Goal: Task Accomplishment & Management: Use online tool/utility

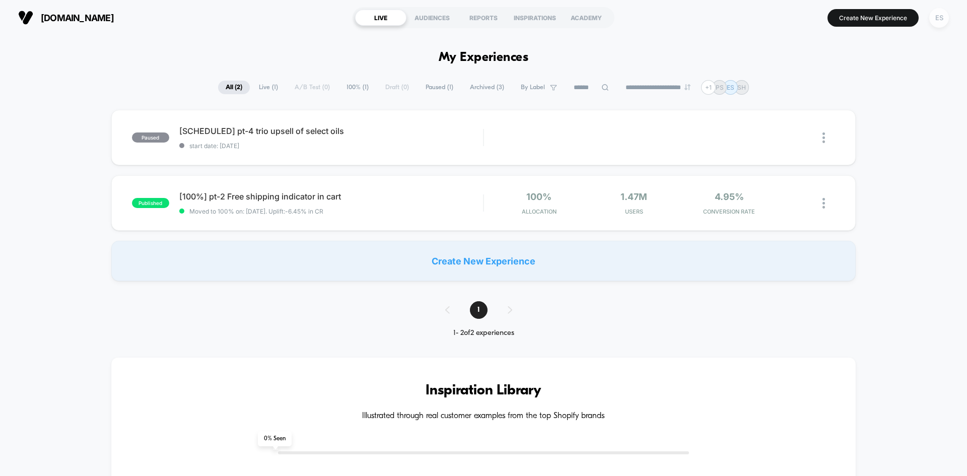
click at [581, 21] on div "ES" at bounding box center [939, 18] width 20 height 20
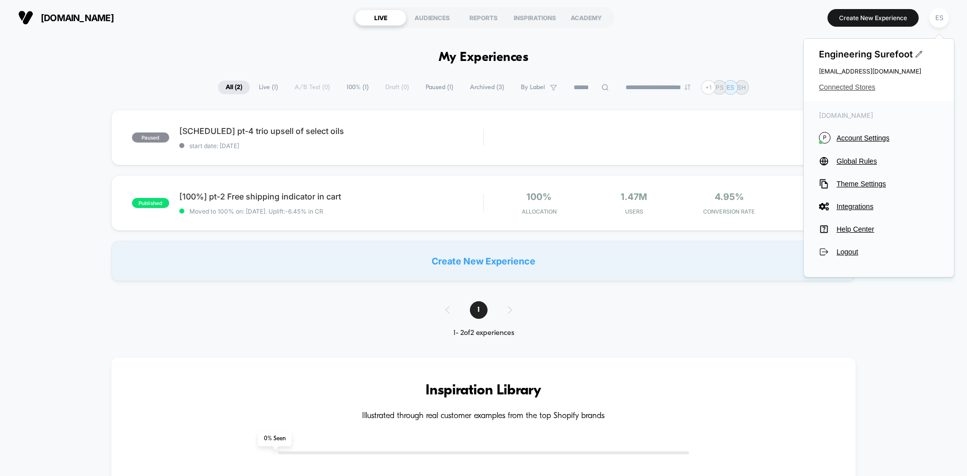
click at [581, 89] on span "Connected Stores" at bounding box center [879, 87] width 120 height 8
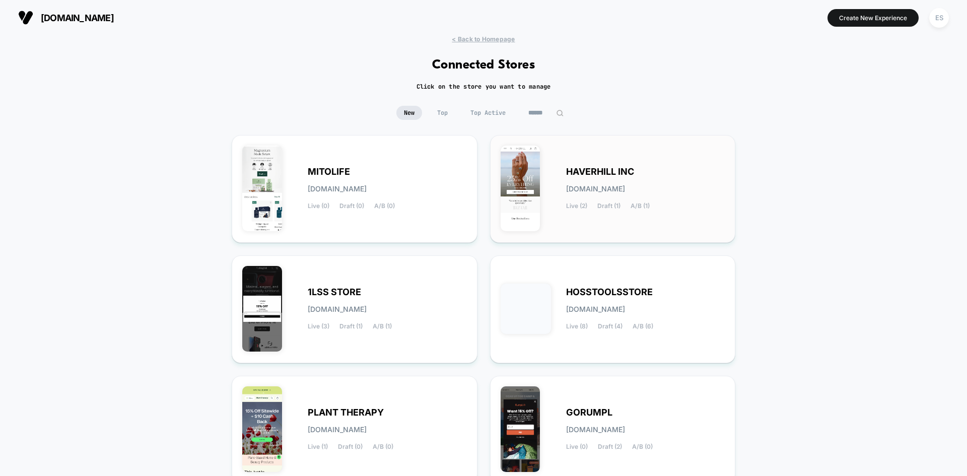
click at [581, 170] on span "HAVERHILL INC" at bounding box center [600, 171] width 68 height 7
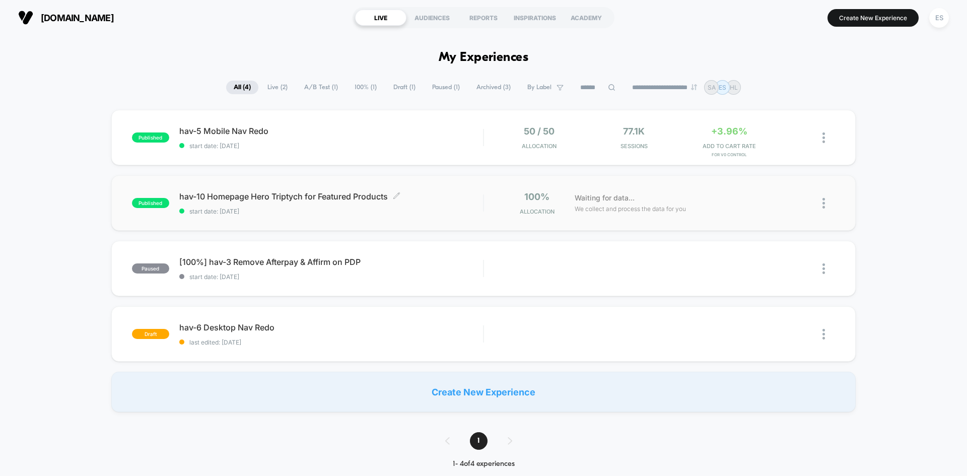
click at [326, 196] on span "hav-10 Homepage Hero Triptych for Featured Products Click to edit experience de…" at bounding box center [331, 196] width 304 height 10
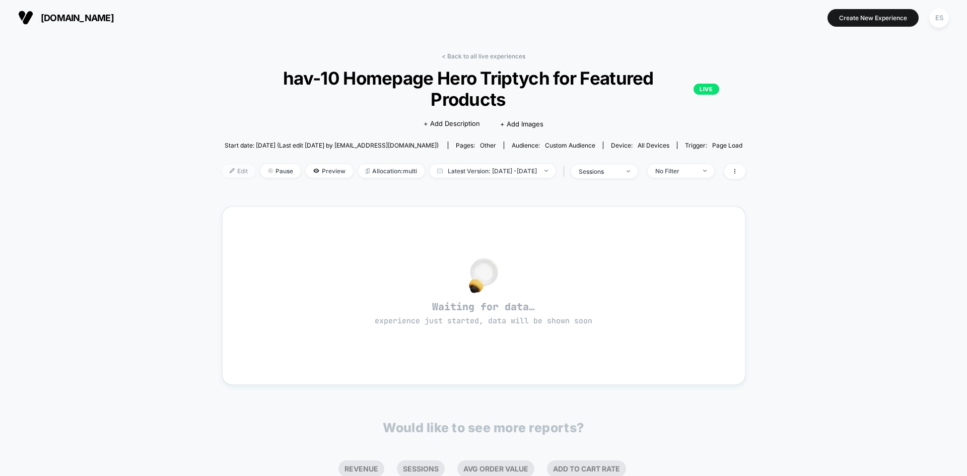
click at [222, 164] on span "Edit" at bounding box center [238, 171] width 33 height 14
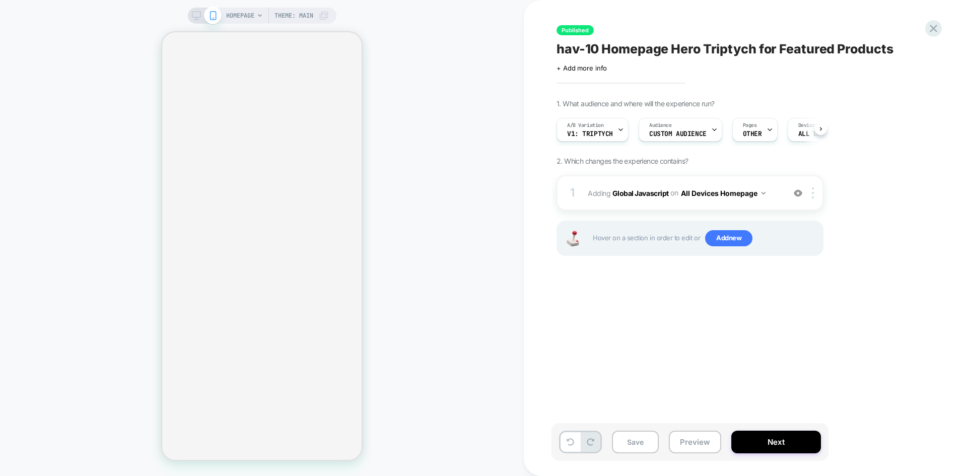
scroll to position [0, 1]
click at [581, 138] on div "A/B Variation v1: triptych" at bounding box center [590, 129] width 66 height 23
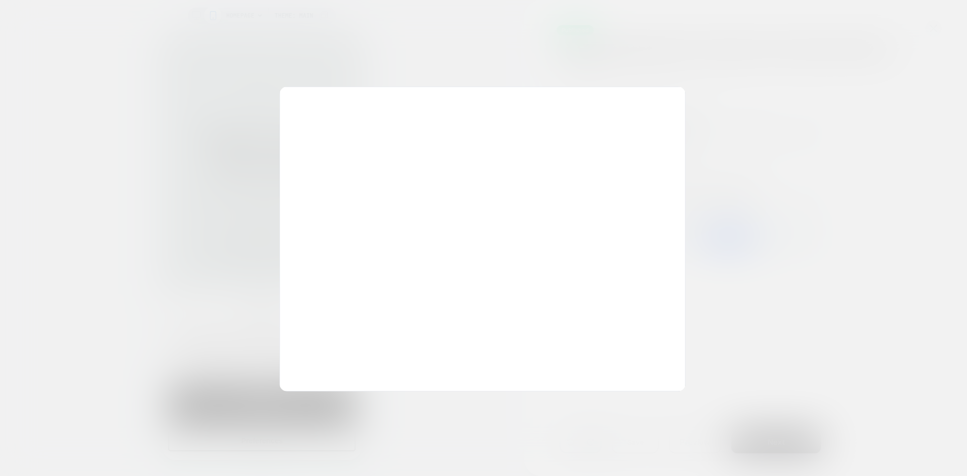
scroll to position [0, 0]
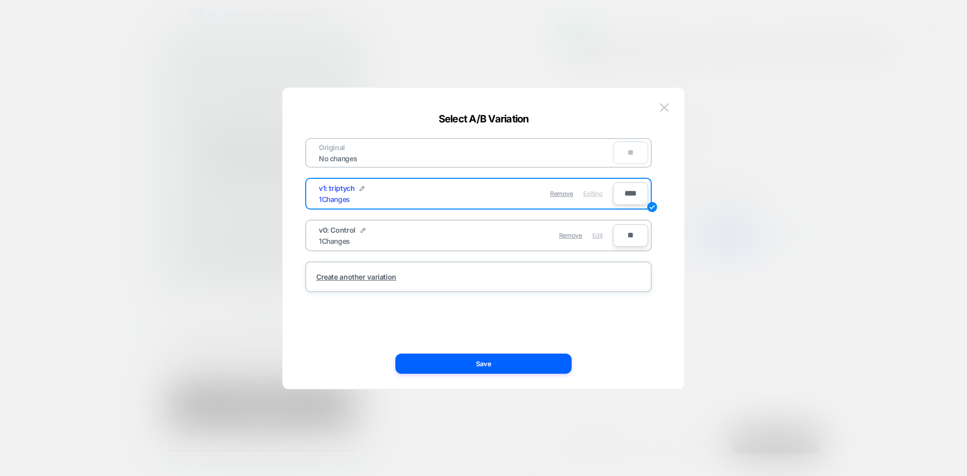
click at [581, 236] on span "Edit" at bounding box center [597, 236] width 11 height 8
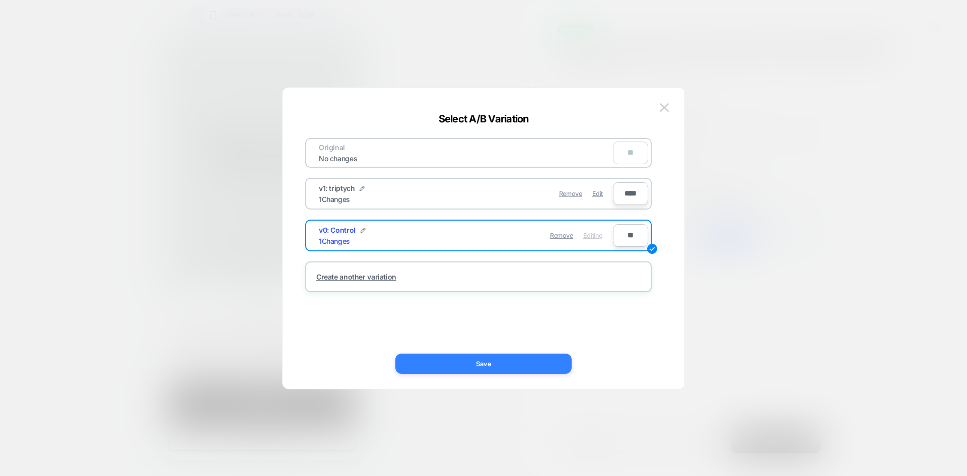
click at [491, 366] on button "Save" at bounding box center [483, 364] width 176 height 20
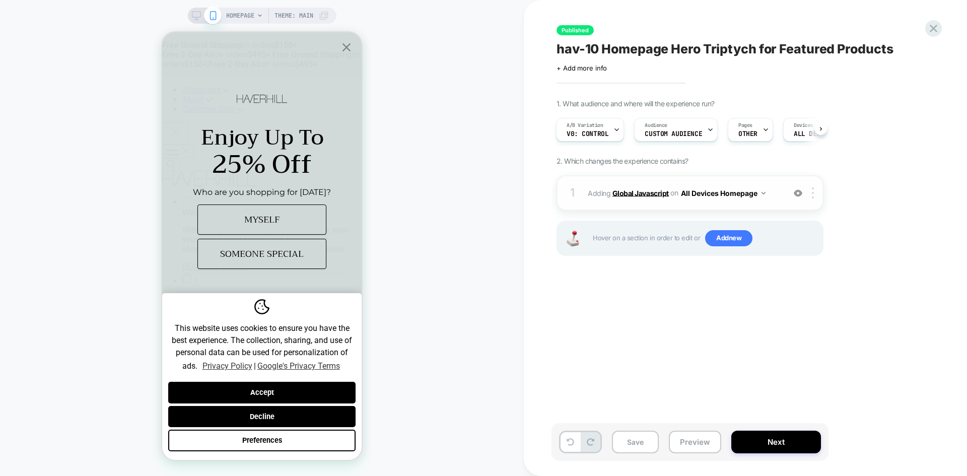
click at [581, 194] on b "Global Javascript" at bounding box center [640, 192] width 56 height 9
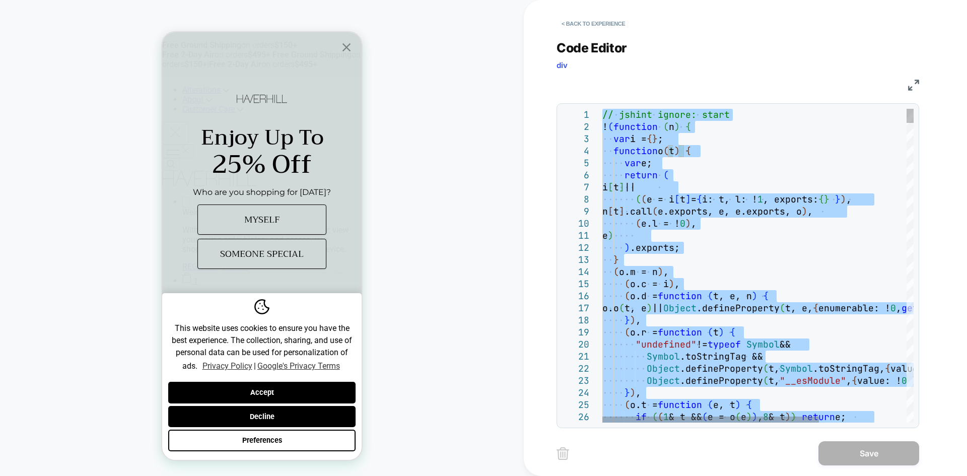
type textarea "**********"
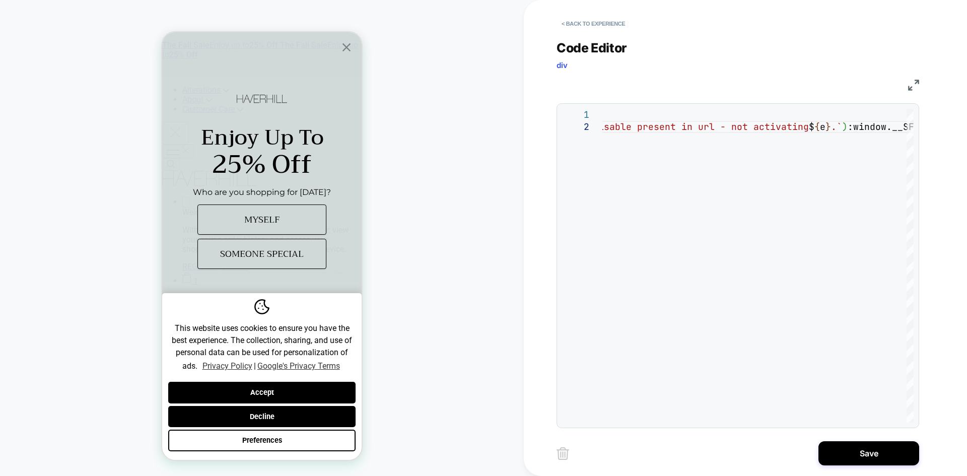
drag, startPoint x: 864, startPoint y: 448, endPoint x: 716, endPoint y: 432, distance: 149.0
click at [581, 449] on button "Save" at bounding box center [868, 453] width 101 height 24
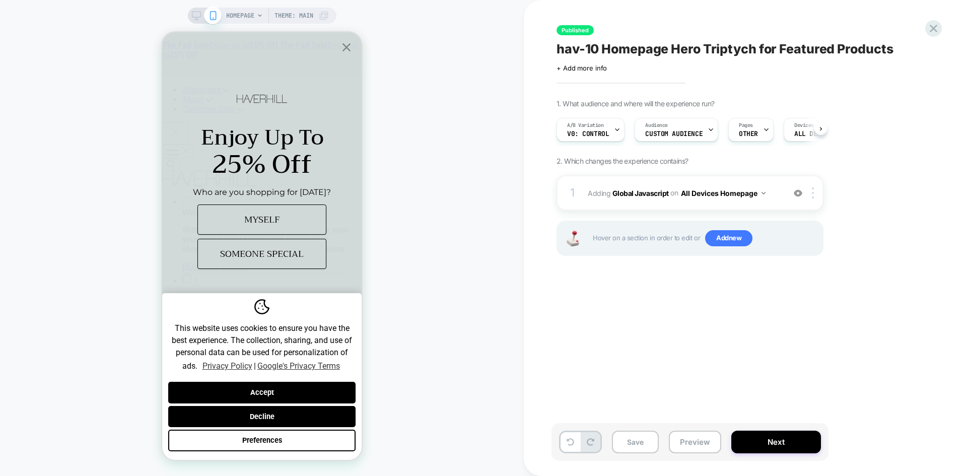
scroll to position [0, 1]
click at [581, 445] on button "Next" at bounding box center [776, 442] width 90 height 23
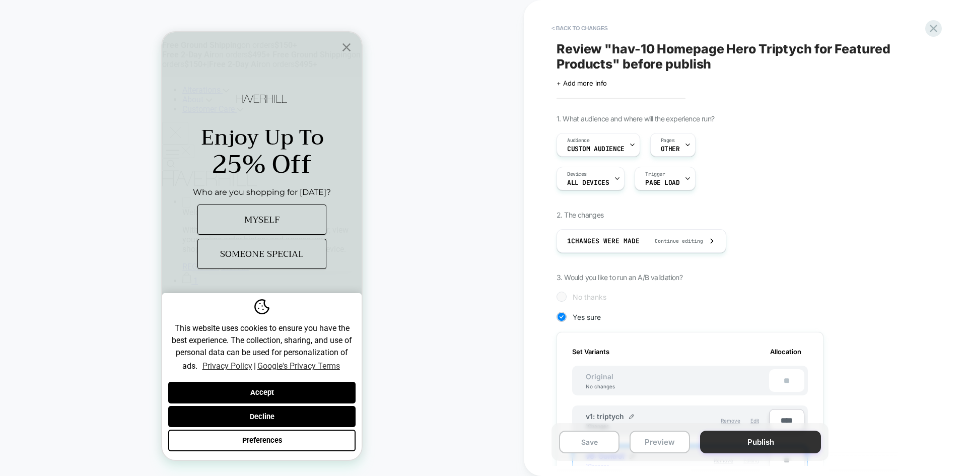
click at [581, 446] on button "Publish" at bounding box center [760, 442] width 121 height 23
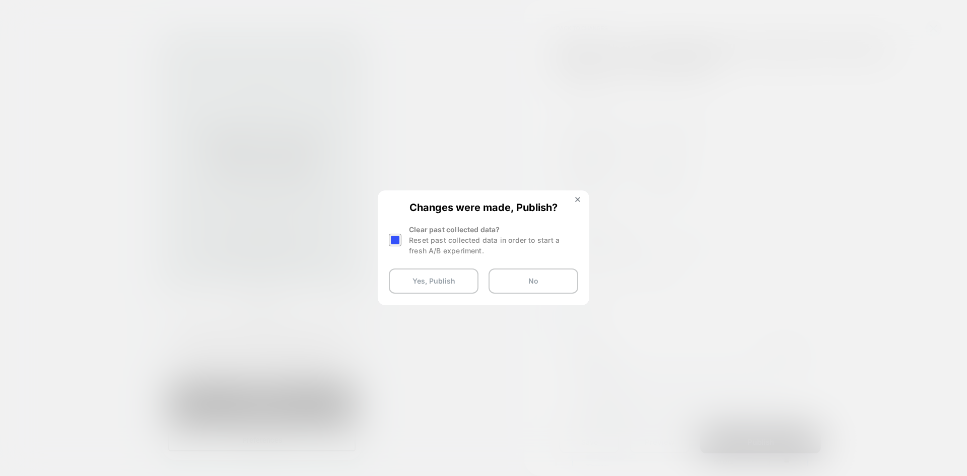
click at [445, 282] on button "Yes, Publish" at bounding box center [434, 280] width 90 height 25
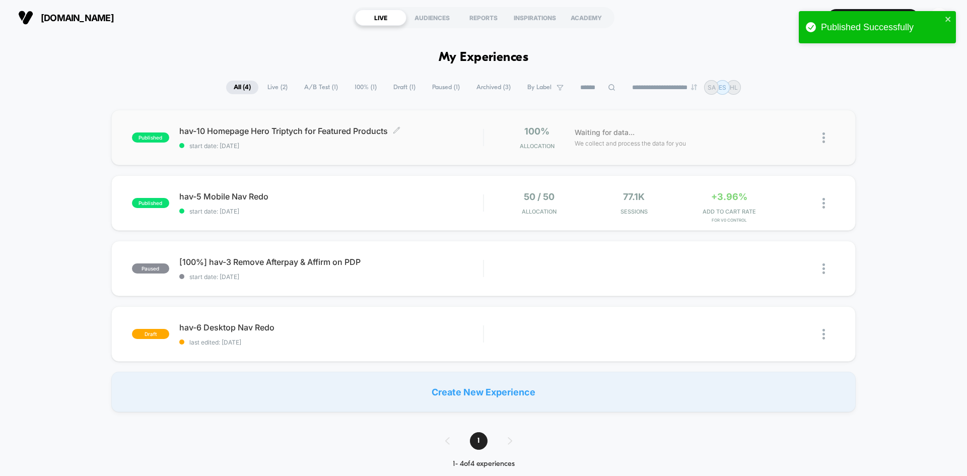
click at [235, 130] on span "hav-10 Homepage Hero Triptych for Featured Products Click to edit experience de…" at bounding box center [331, 131] width 304 height 10
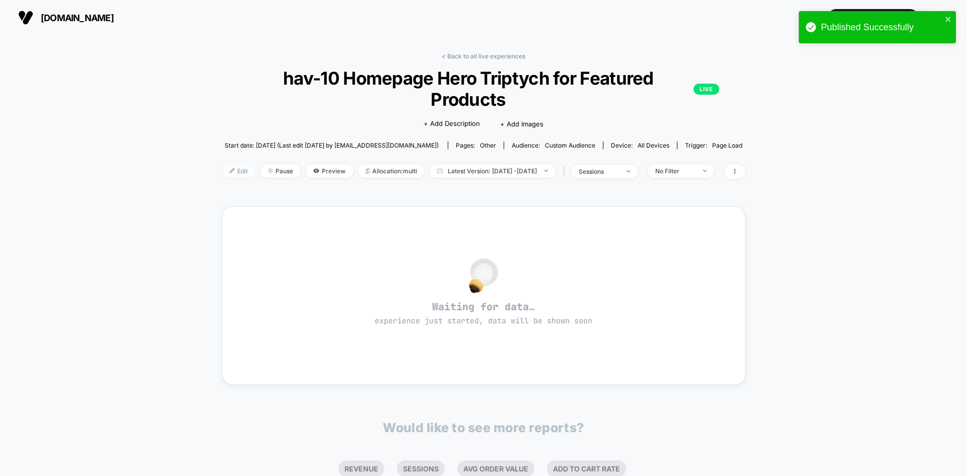
click at [222, 164] on span "Edit" at bounding box center [238, 171] width 33 height 14
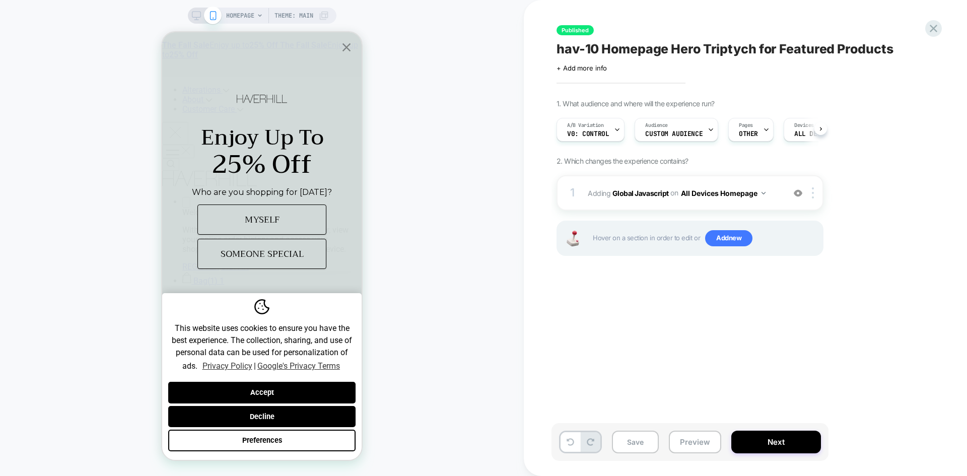
scroll to position [0, 1]
click at [581, 442] on button "Preview" at bounding box center [695, 442] width 52 height 23
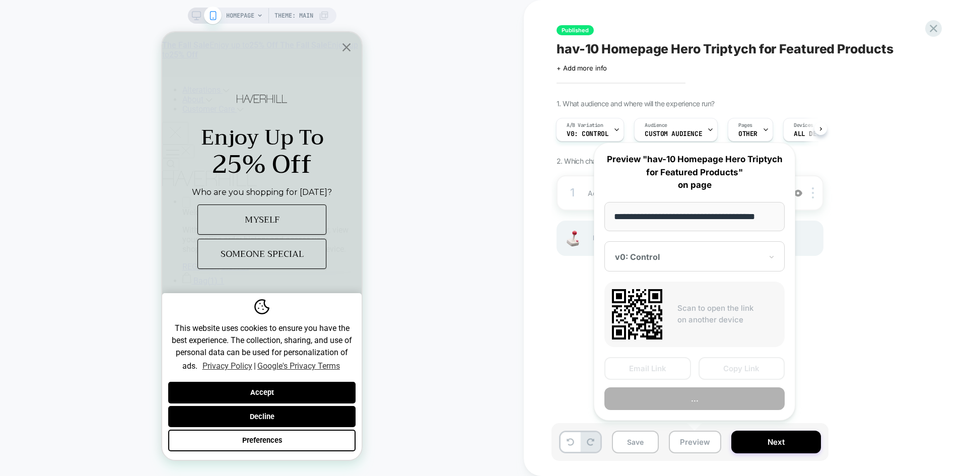
scroll to position [0, 6]
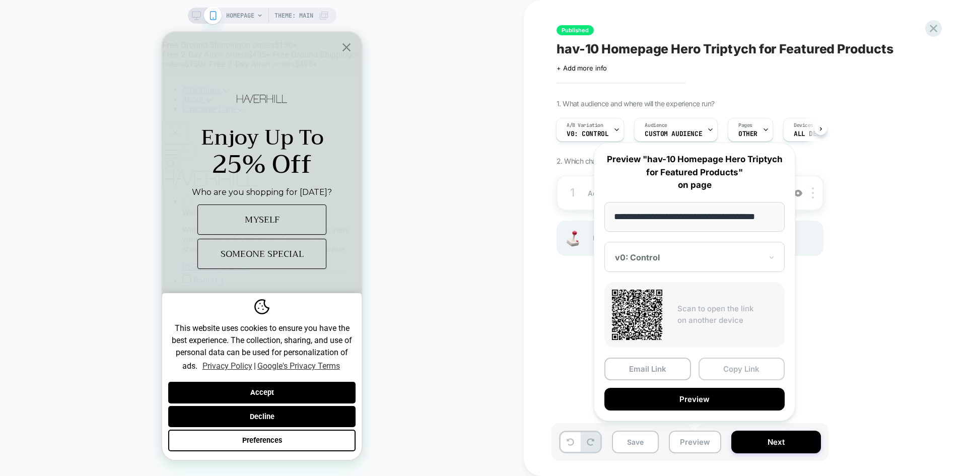
click at [581, 368] on button "Copy Link" at bounding box center [742, 369] width 87 height 23
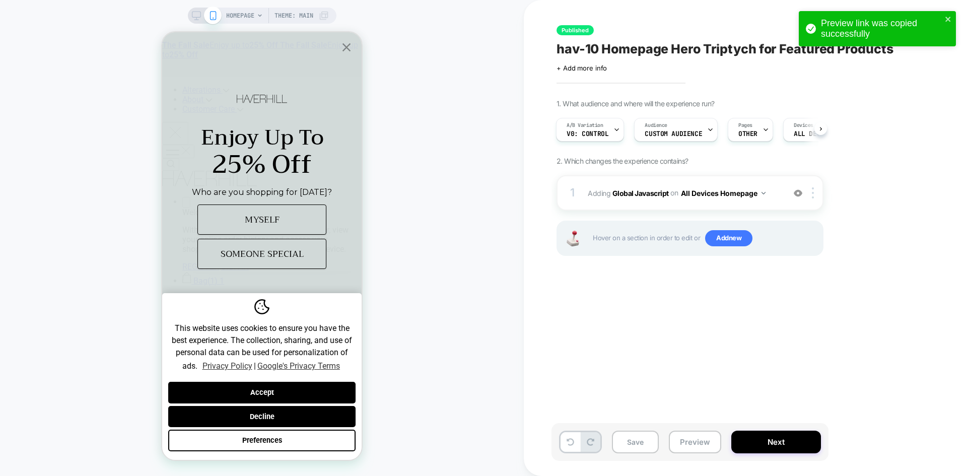
click at [430, 235] on div "HOMEPAGE Theme: MAIN" at bounding box center [262, 238] width 524 height 456
click at [581, 193] on b "Global Javascript" at bounding box center [640, 192] width 56 height 9
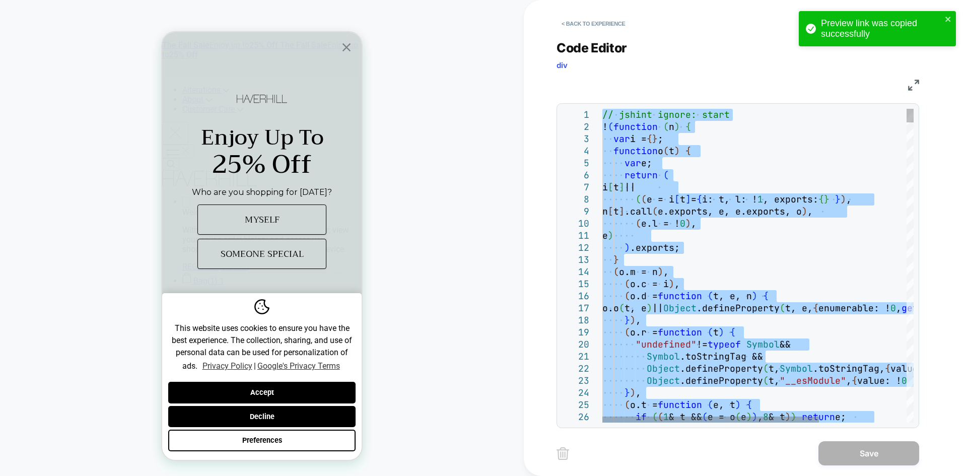
type textarea "**********"
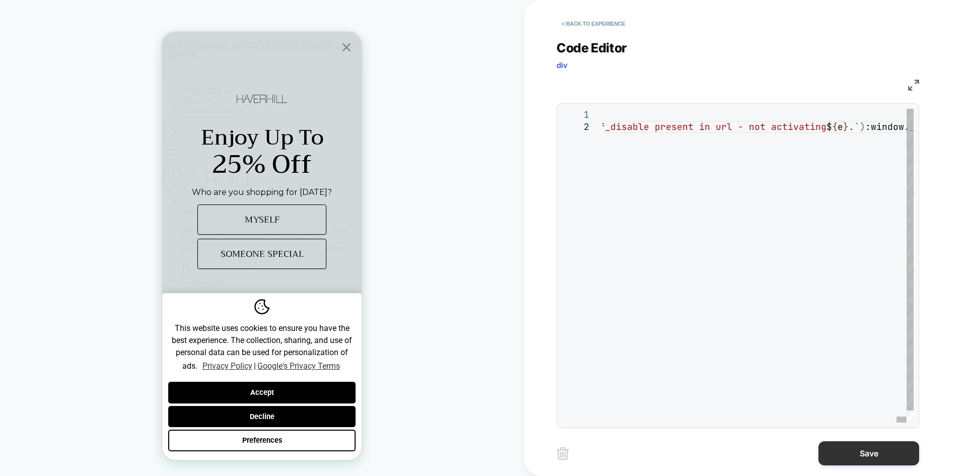
click at [581, 455] on button "Save" at bounding box center [868, 453] width 101 height 24
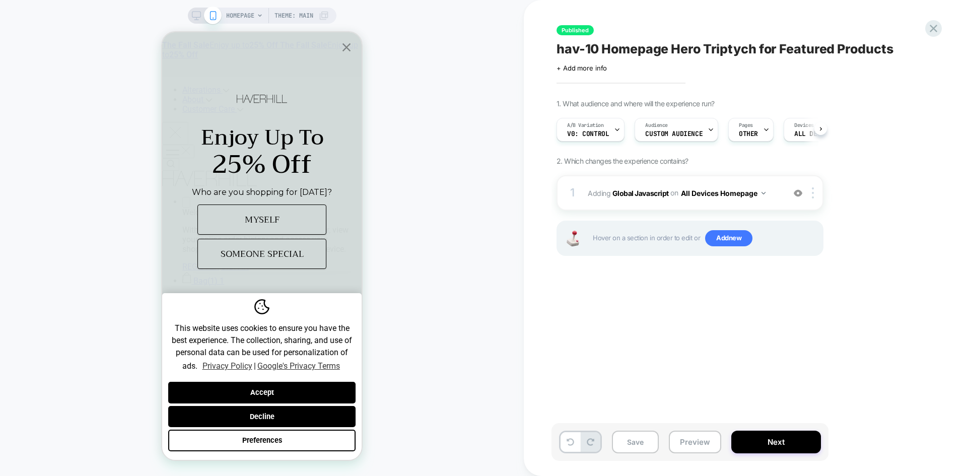
scroll to position [0, 1]
click at [581, 443] on button "Next" at bounding box center [776, 442] width 90 height 23
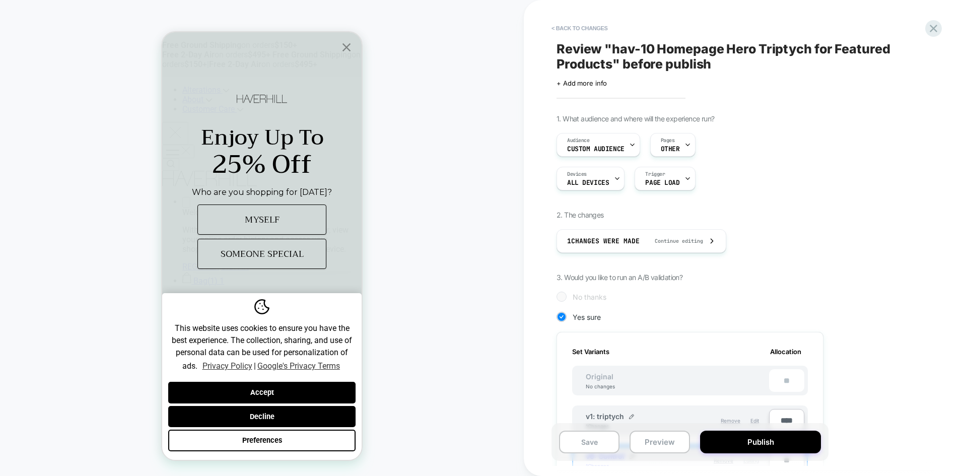
scroll to position [101, 0]
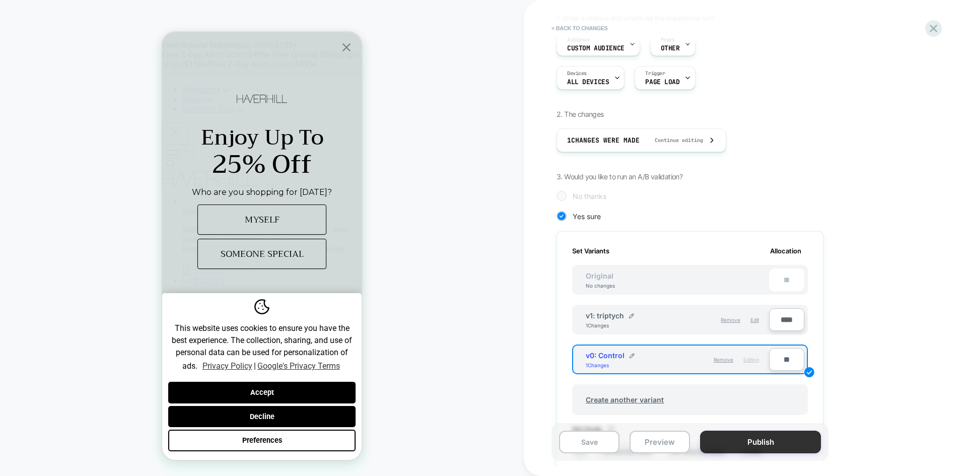
click at [581, 444] on button "Publish" at bounding box center [760, 442] width 121 height 23
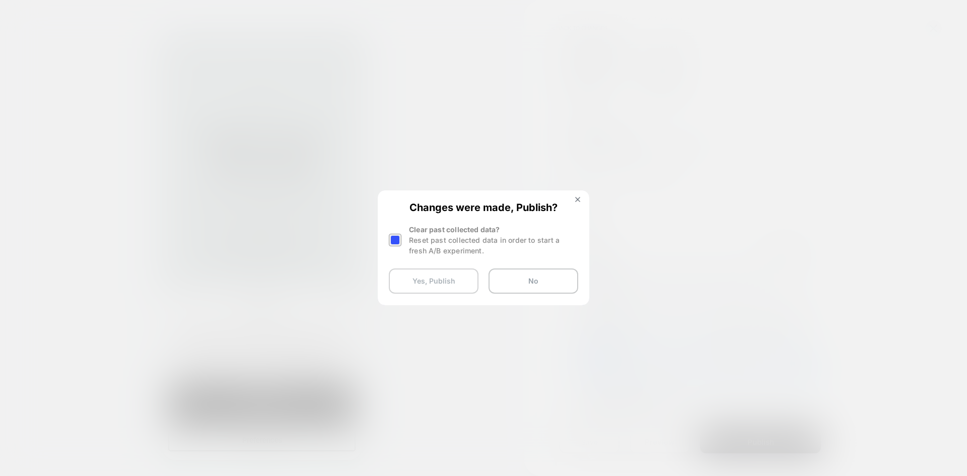
click at [418, 283] on button "Yes, Publish" at bounding box center [434, 280] width 90 height 25
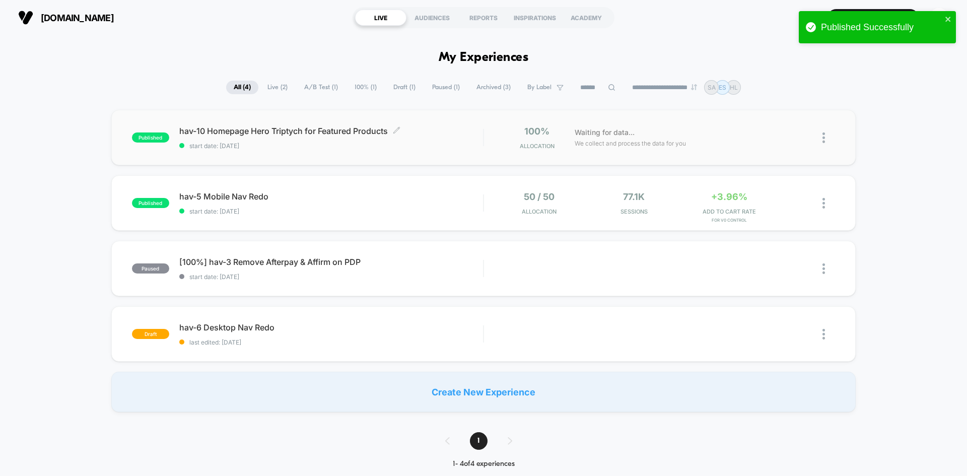
click at [210, 133] on span "hav-10 Homepage Hero Triptych for Featured Products Click to edit experience de…" at bounding box center [331, 131] width 304 height 10
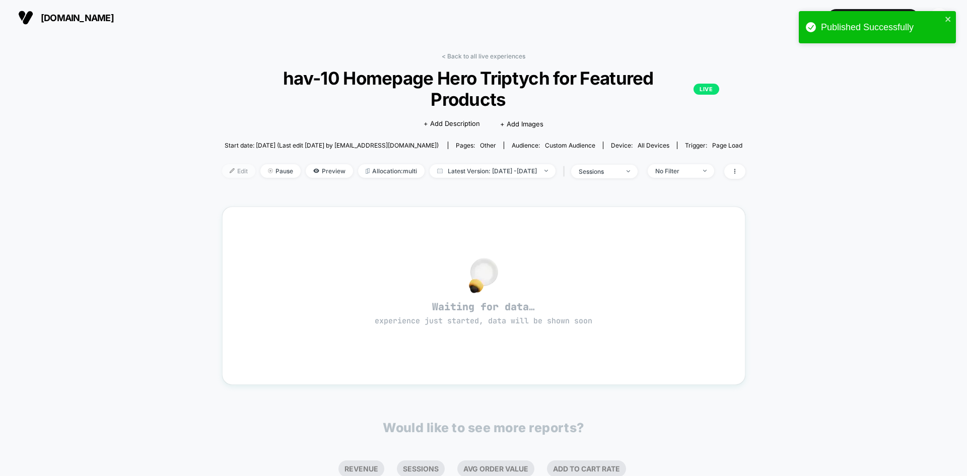
drag, startPoint x: 215, startPoint y: 149, endPoint x: 127, endPoint y: 241, distance: 127.2
click at [235, 171] on div at bounding box center [236, 171] width 3 height 1
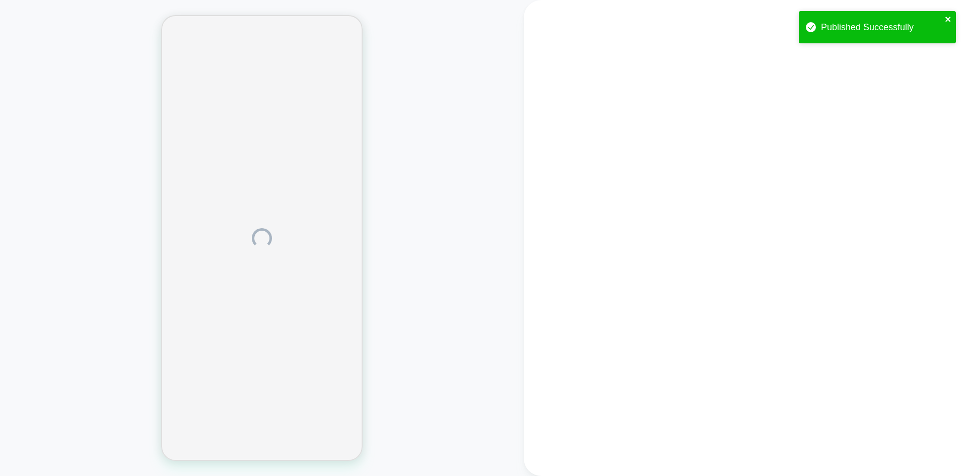
click at [581, 18] on icon "close" at bounding box center [948, 19] width 7 height 8
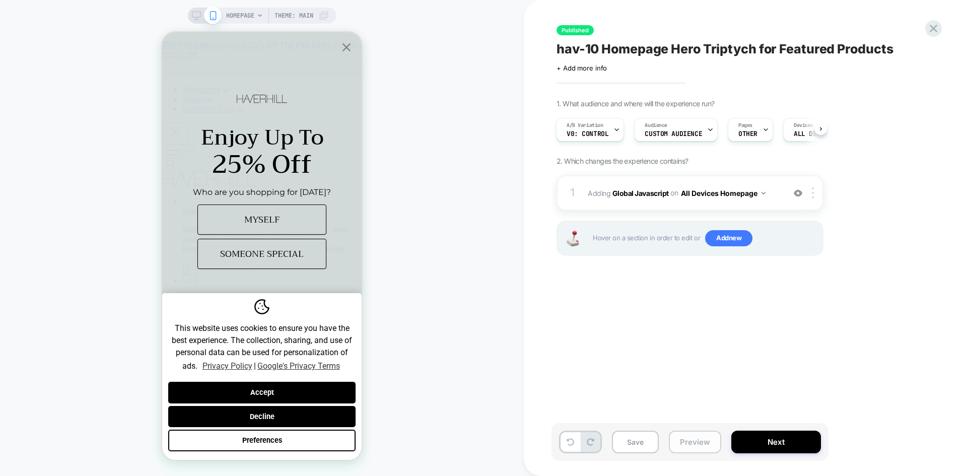
click at [581, 441] on button "Preview" at bounding box center [695, 442] width 52 height 23
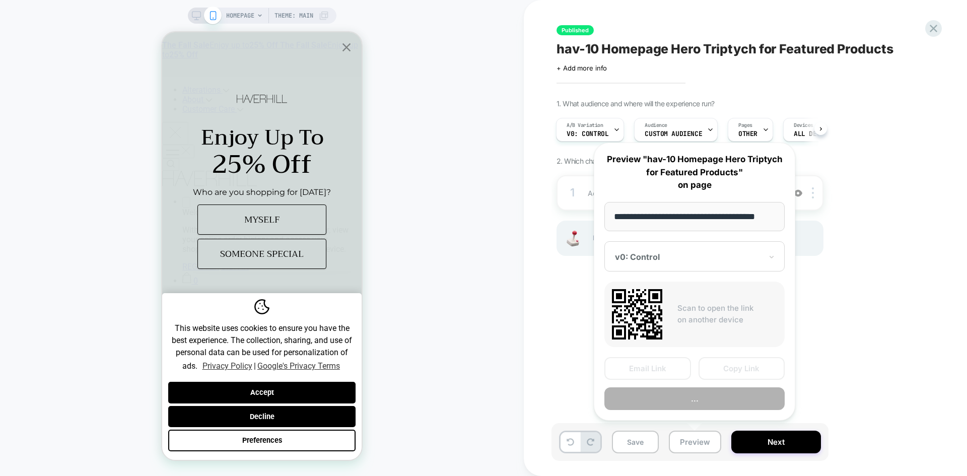
scroll to position [0, 6]
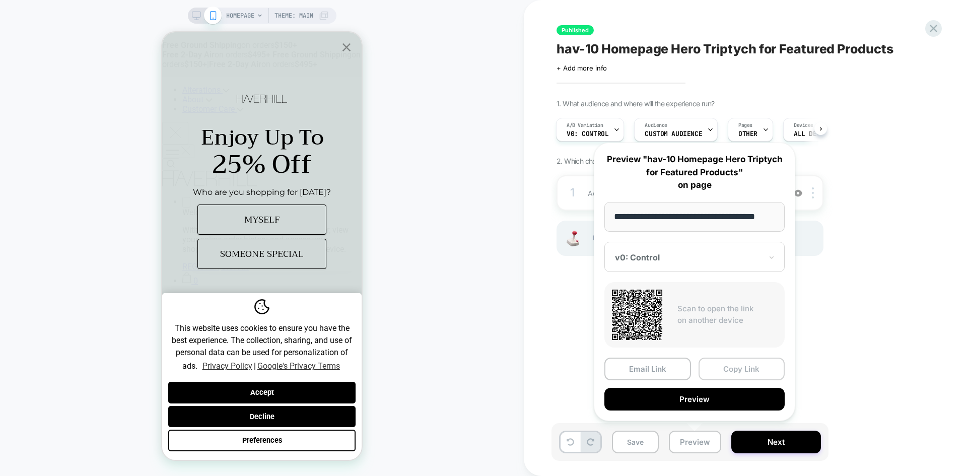
click at [581, 365] on button "Copy Link" at bounding box center [742, 369] width 87 height 23
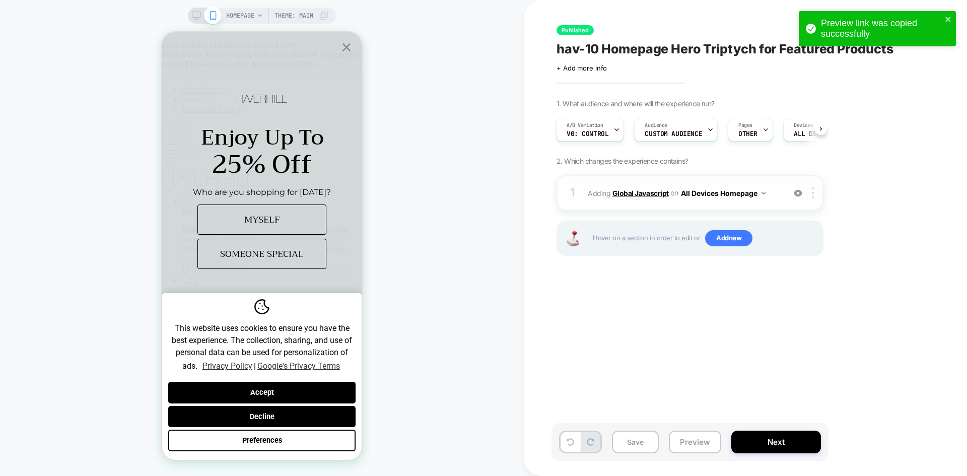
click at [581, 192] on b "Global Javascript" at bounding box center [640, 192] width 56 height 9
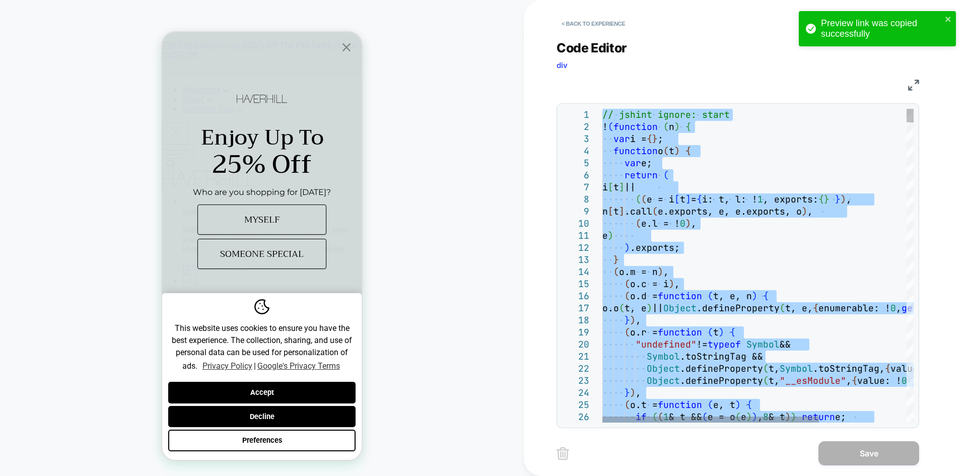
type textarea "**********"
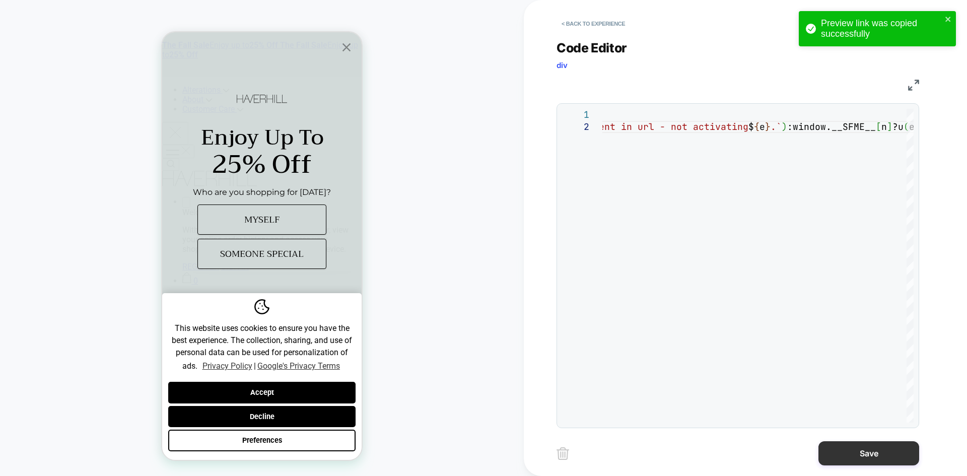
drag, startPoint x: 874, startPoint y: 455, endPoint x: 864, endPoint y: 453, distance: 10.7
click at [581, 455] on button "Save" at bounding box center [868, 453] width 101 height 24
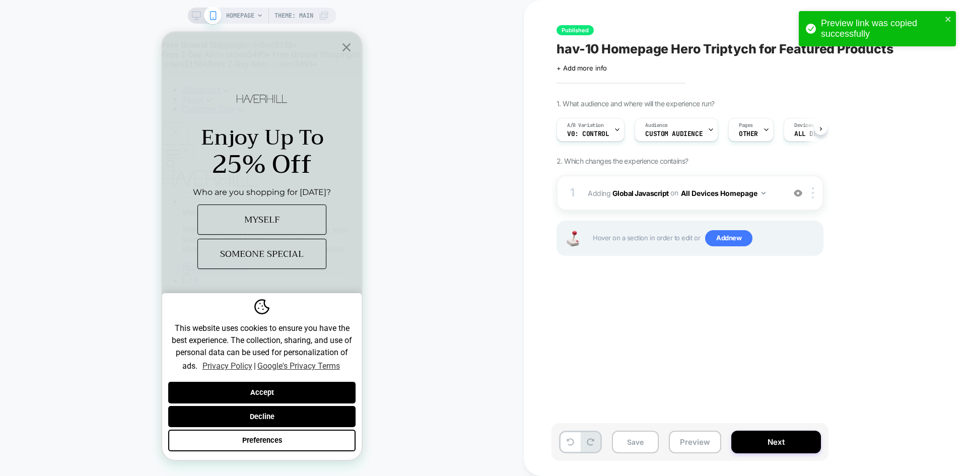
scroll to position [0, 1]
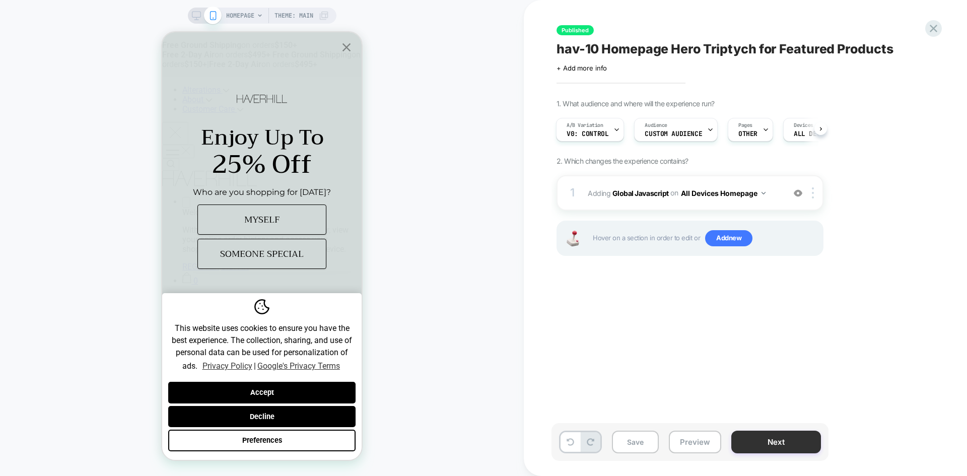
click at [581, 440] on button "Next" at bounding box center [776, 442] width 90 height 23
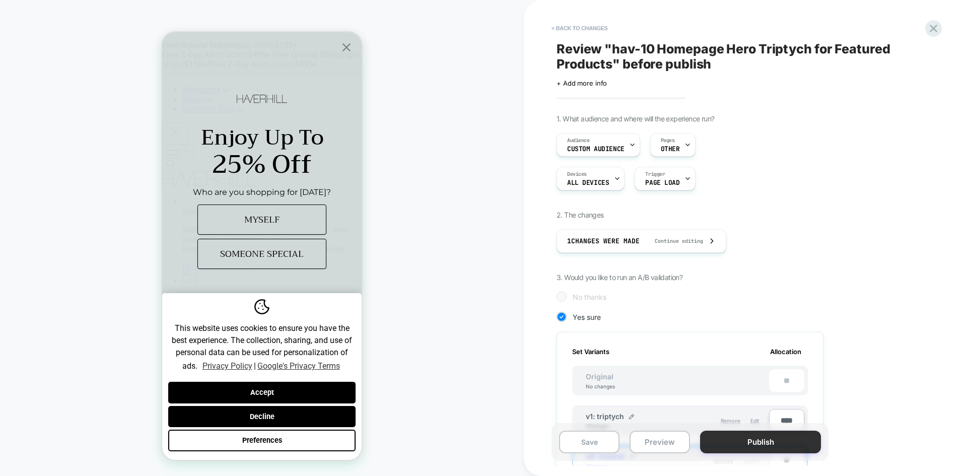
click at [581, 440] on button "Publish" at bounding box center [760, 442] width 121 height 23
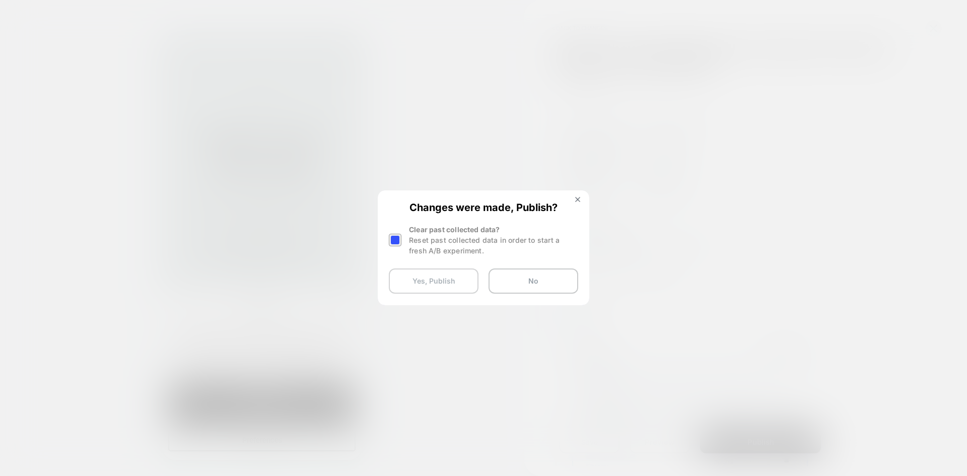
click at [424, 284] on button "Yes, Publish" at bounding box center [434, 280] width 90 height 25
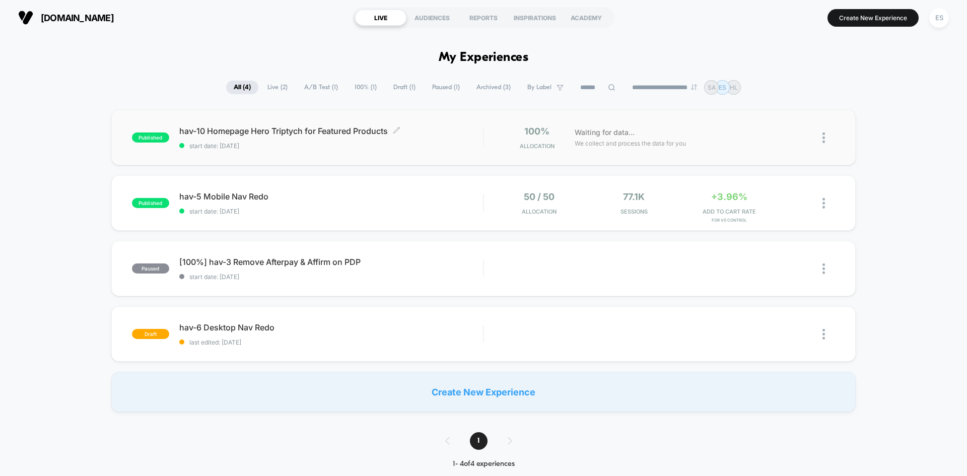
click at [210, 129] on span "hav-10 Homepage Hero Triptych for Featured Products Click to edit experience de…" at bounding box center [331, 131] width 304 height 10
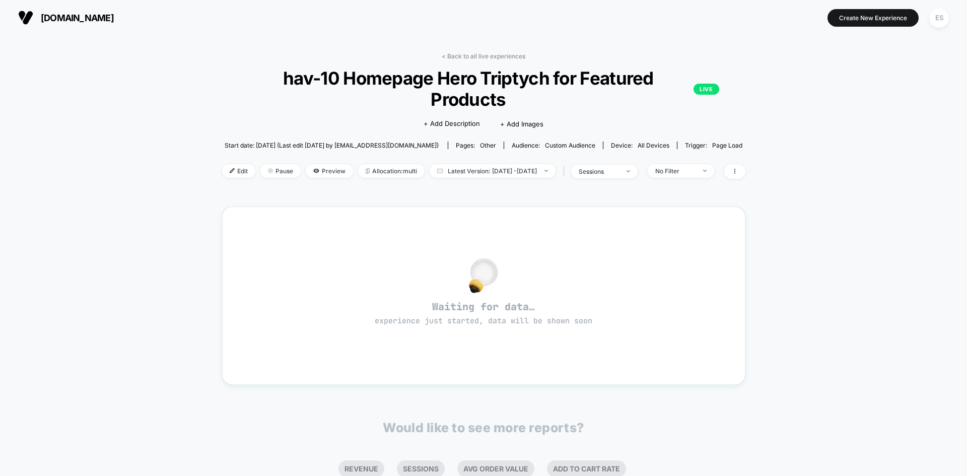
click at [222, 164] on span "Edit" at bounding box center [238, 171] width 33 height 14
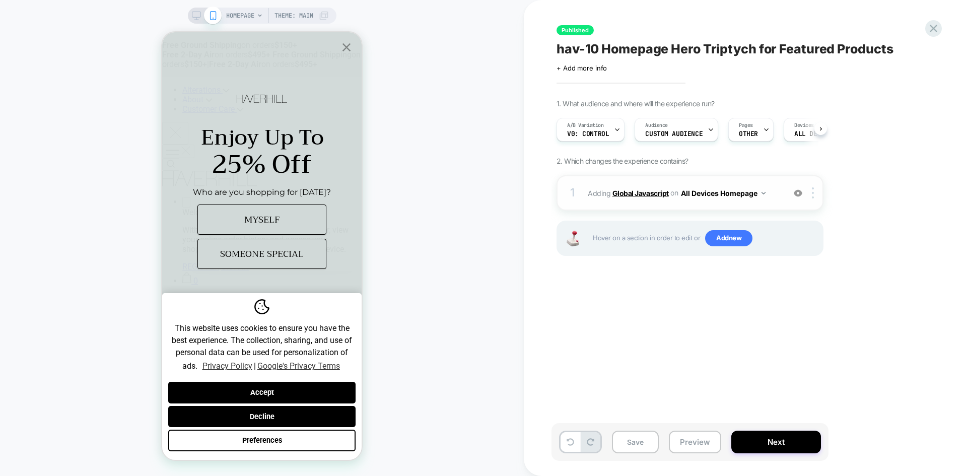
scroll to position [0, 1]
click at [581, 188] on b "Global Javascript" at bounding box center [640, 192] width 56 height 9
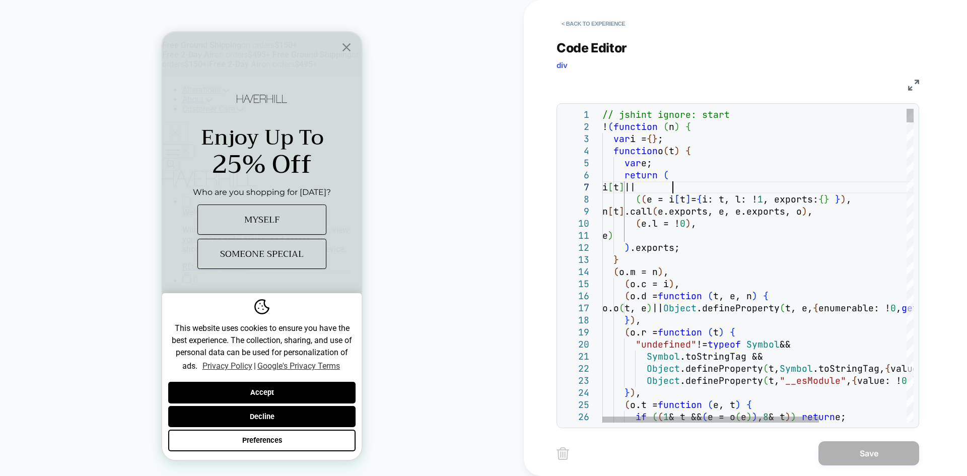
type textarea "**********"
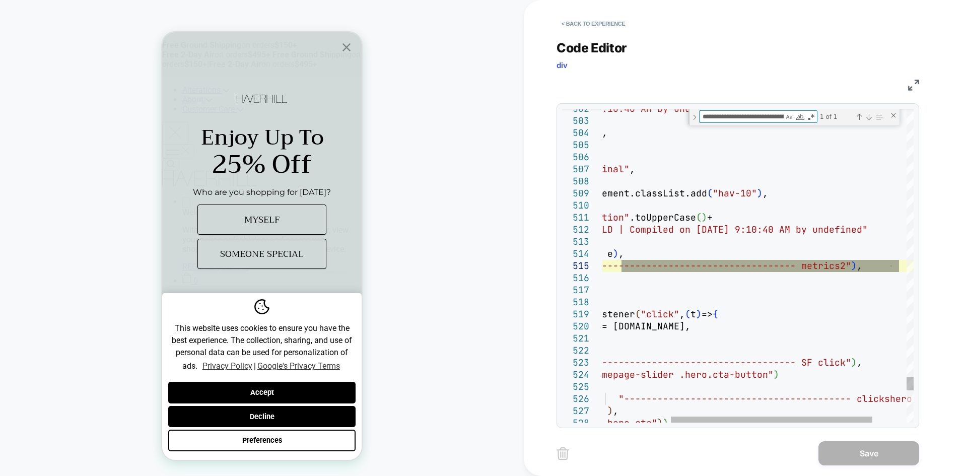
scroll to position [0, 54]
type textarea "**********"
click at [561, 27] on button "< Back to experience" at bounding box center [594, 24] width 74 height 16
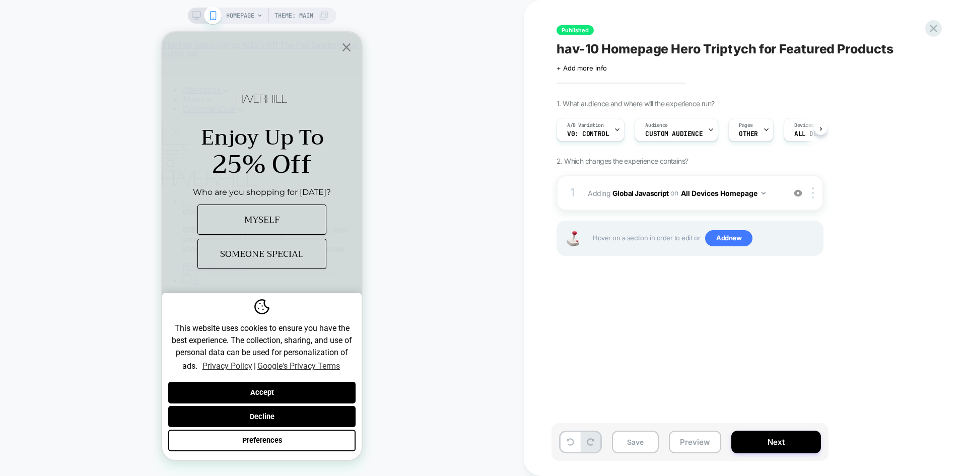
scroll to position [0, 1]
click at [581, 444] on button "Preview" at bounding box center [695, 442] width 52 height 23
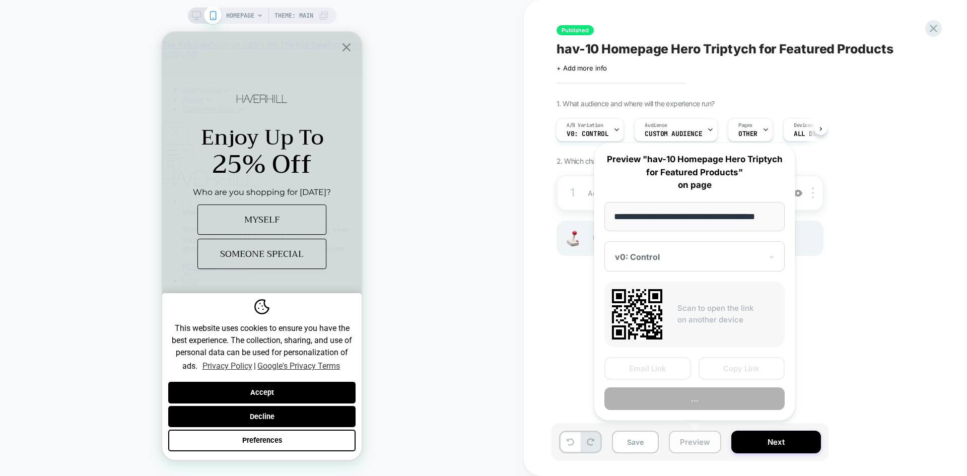
scroll to position [0, 6]
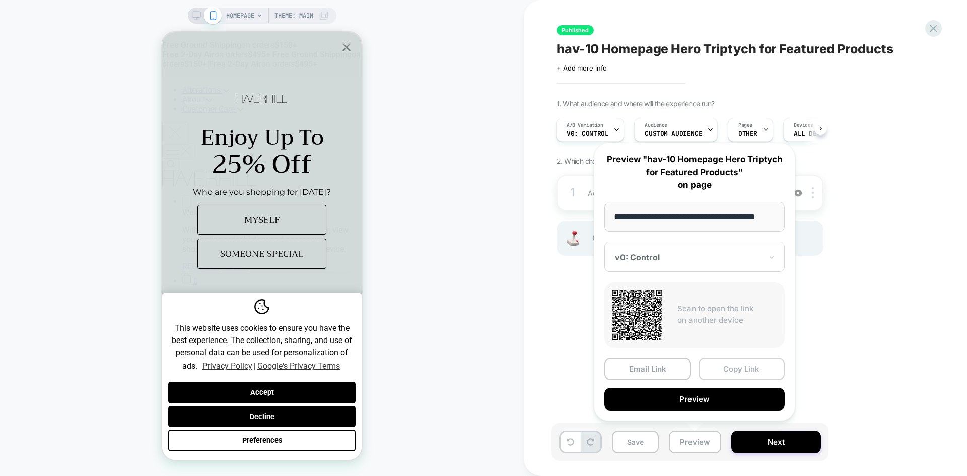
click at [581, 367] on button "Copy Link" at bounding box center [742, 369] width 87 height 23
